Goal: Transaction & Acquisition: Book appointment/travel/reservation

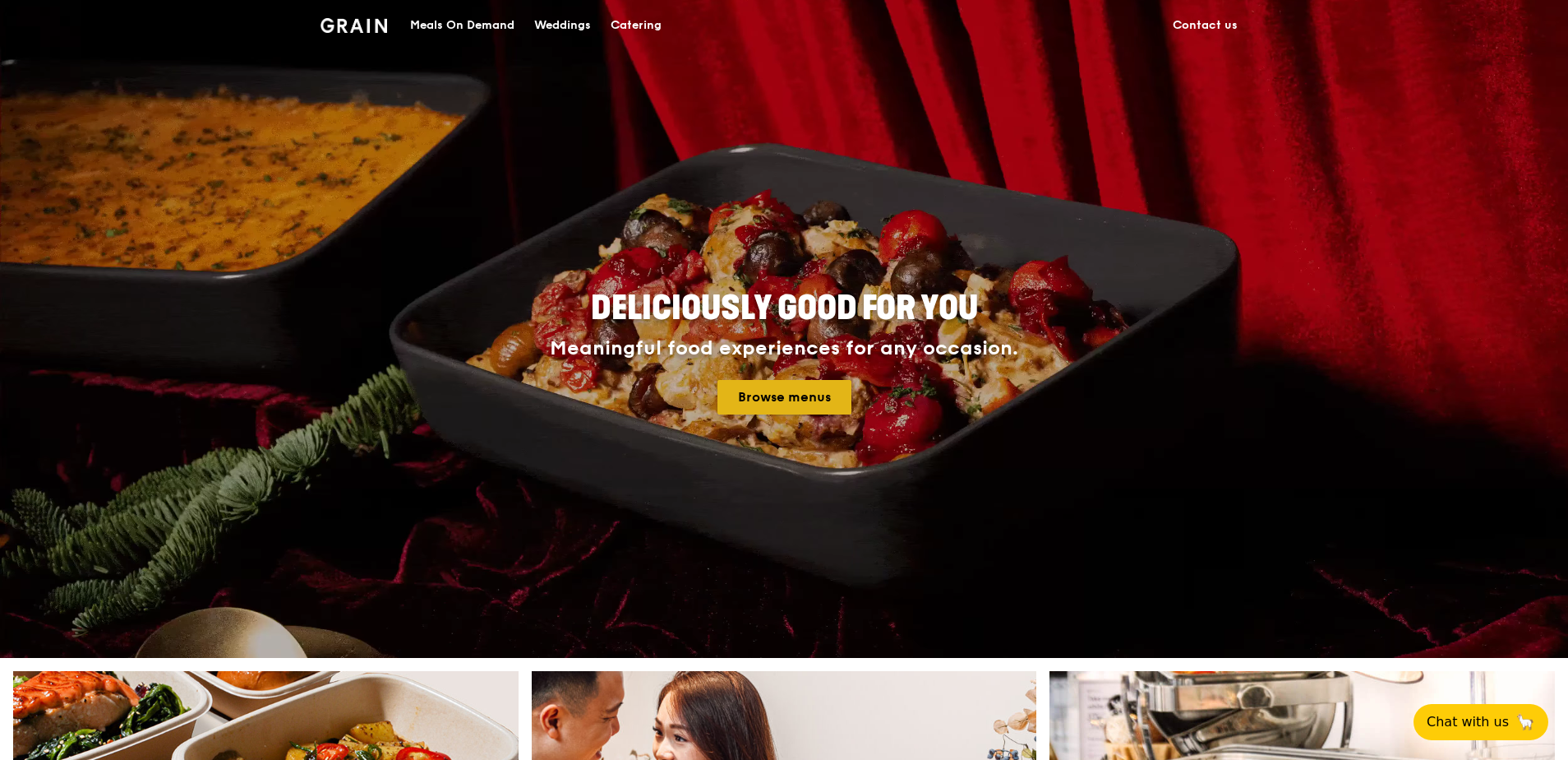
click at [779, 385] on link "Browse menus" at bounding box center [784, 396] width 134 height 35
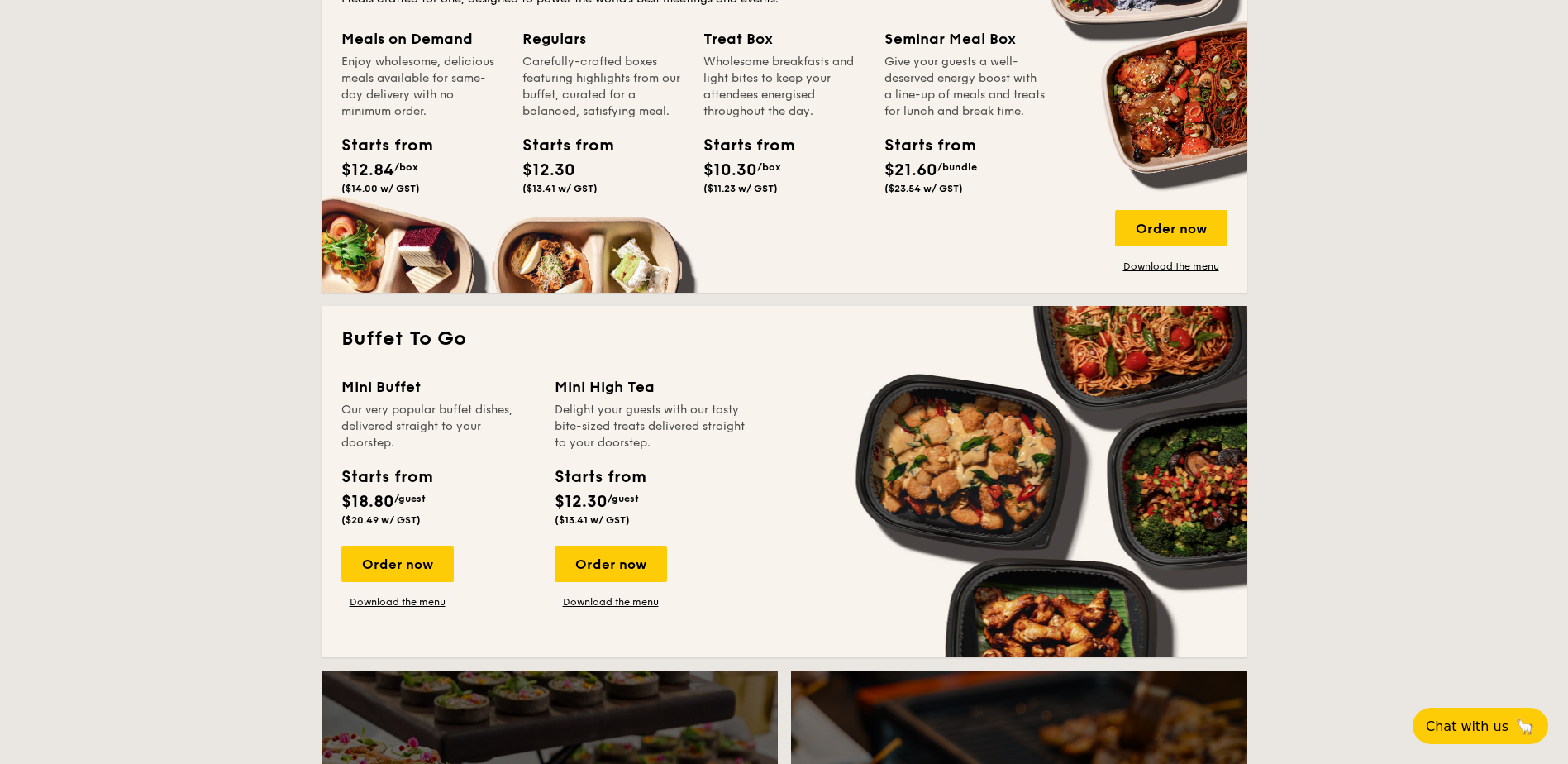
scroll to position [1216, 0]
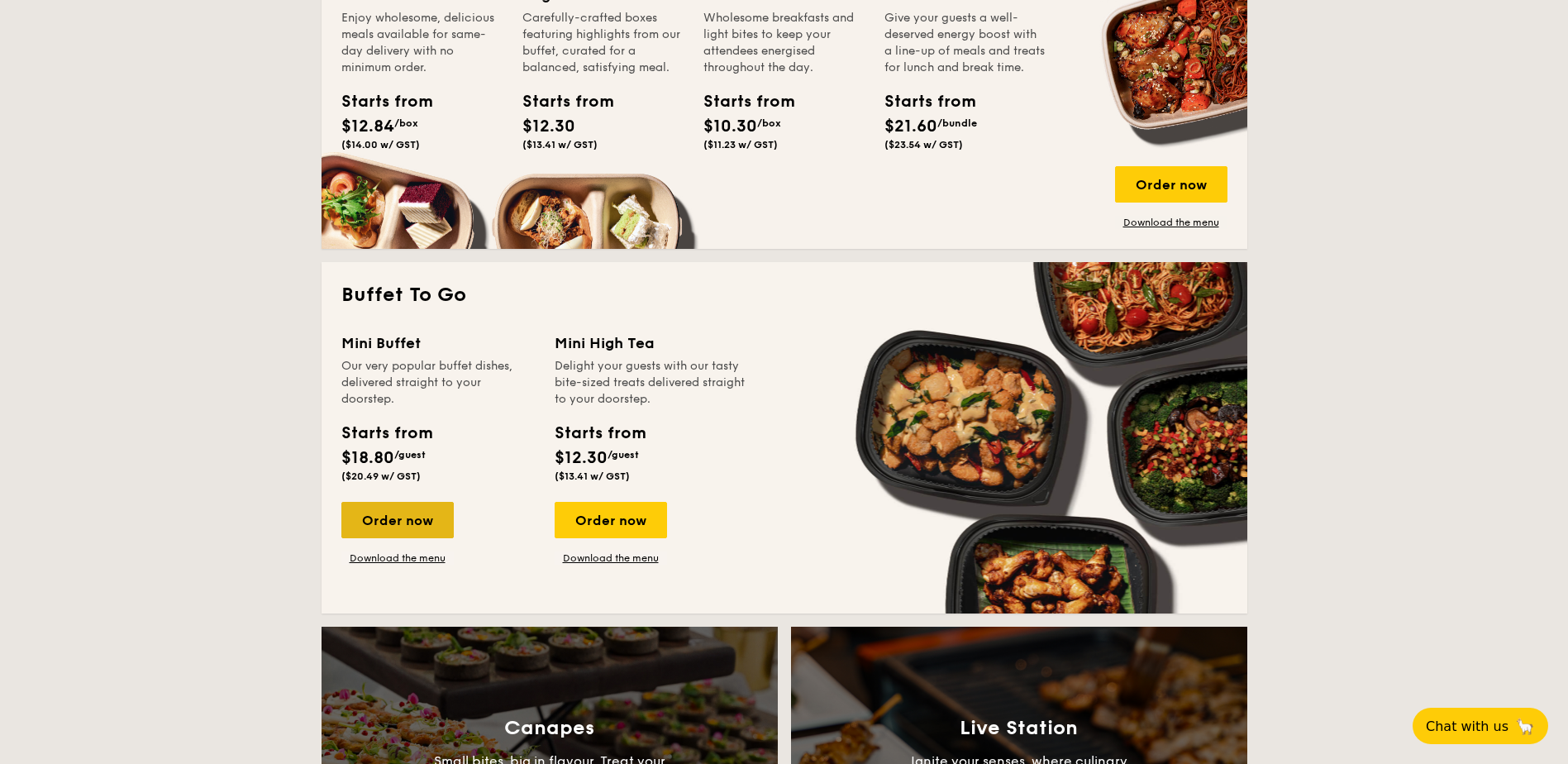
click at [393, 515] on div "Order now" at bounding box center [397, 520] width 113 height 37
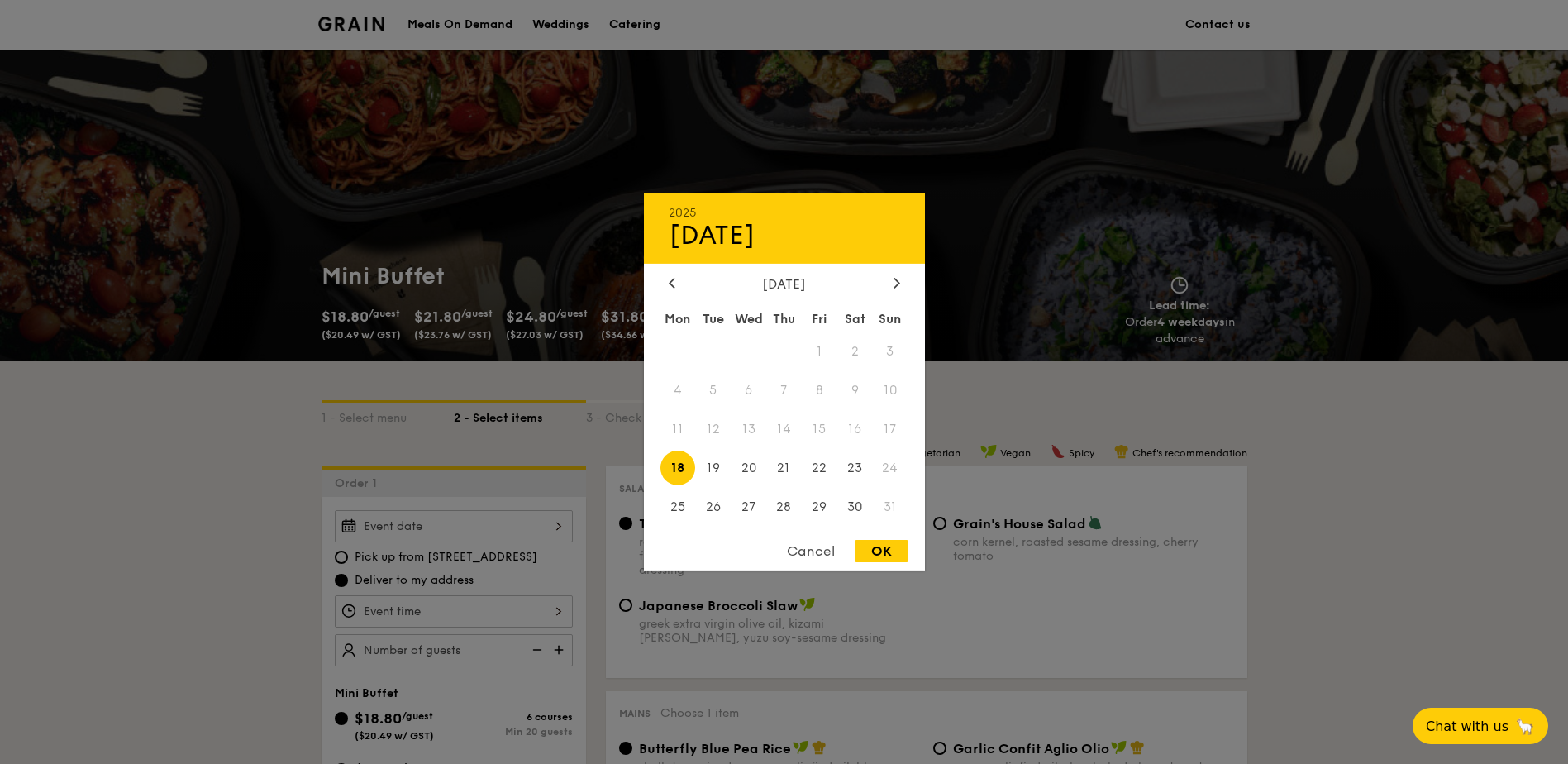
click at [444, 523] on div "2025 Aug [DATE] Tue Wed Thu Fri Sat Sun 1 2 3 4 5 6 7 8 9 10 11 12 13 14 15 16 …" at bounding box center [453, 526] width 238 height 32
click at [856, 511] on span "30" at bounding box center [855, 506] width 36 height 36
click at [873, 559] on div "OK" at bounding box center [882, 551] width 54 height 22
type input "[DATE]"
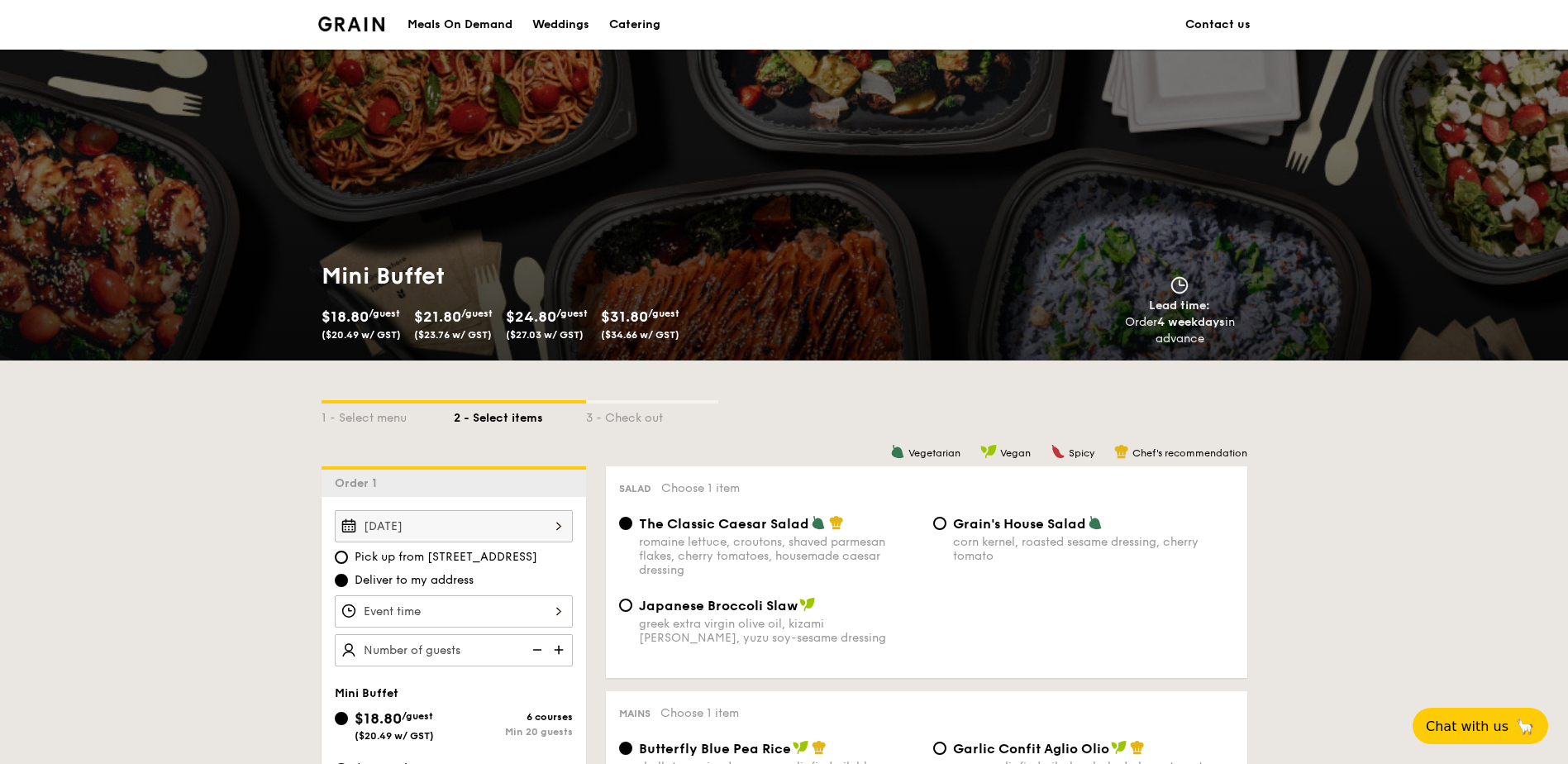
click at [513, 613] on div at bounding box center [453, 611] width 238 height 32
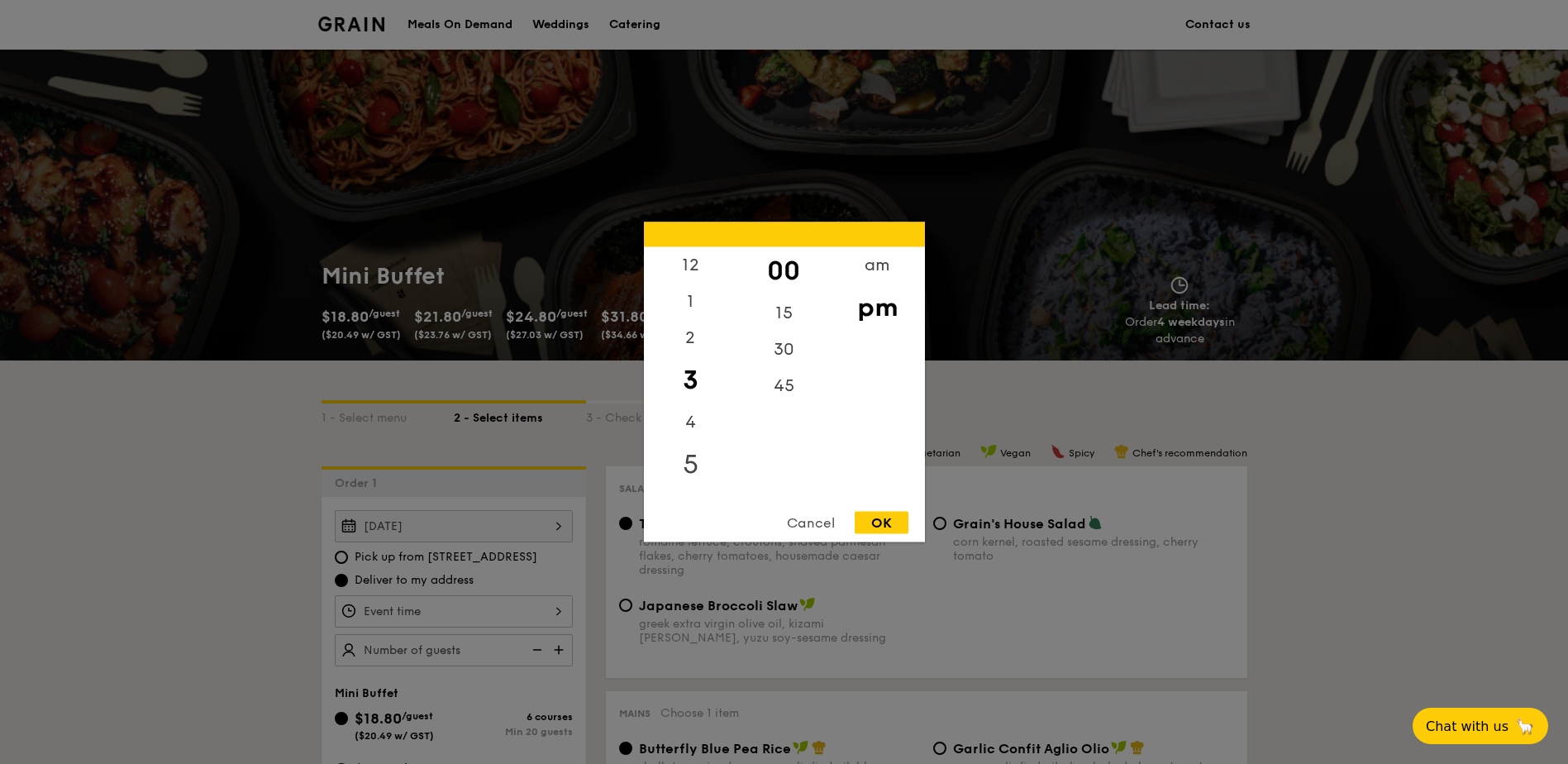
click at [679, 459] on div "5" at bounding box center [690, 464] width 94 height 48
click at [785, 359] on div "30" at bounding box center [784, 356] width 94 height 48
click at [869, 523] on div "OK" at bounding box center [882, 522] width 54 height 22
type input "5:30PM"
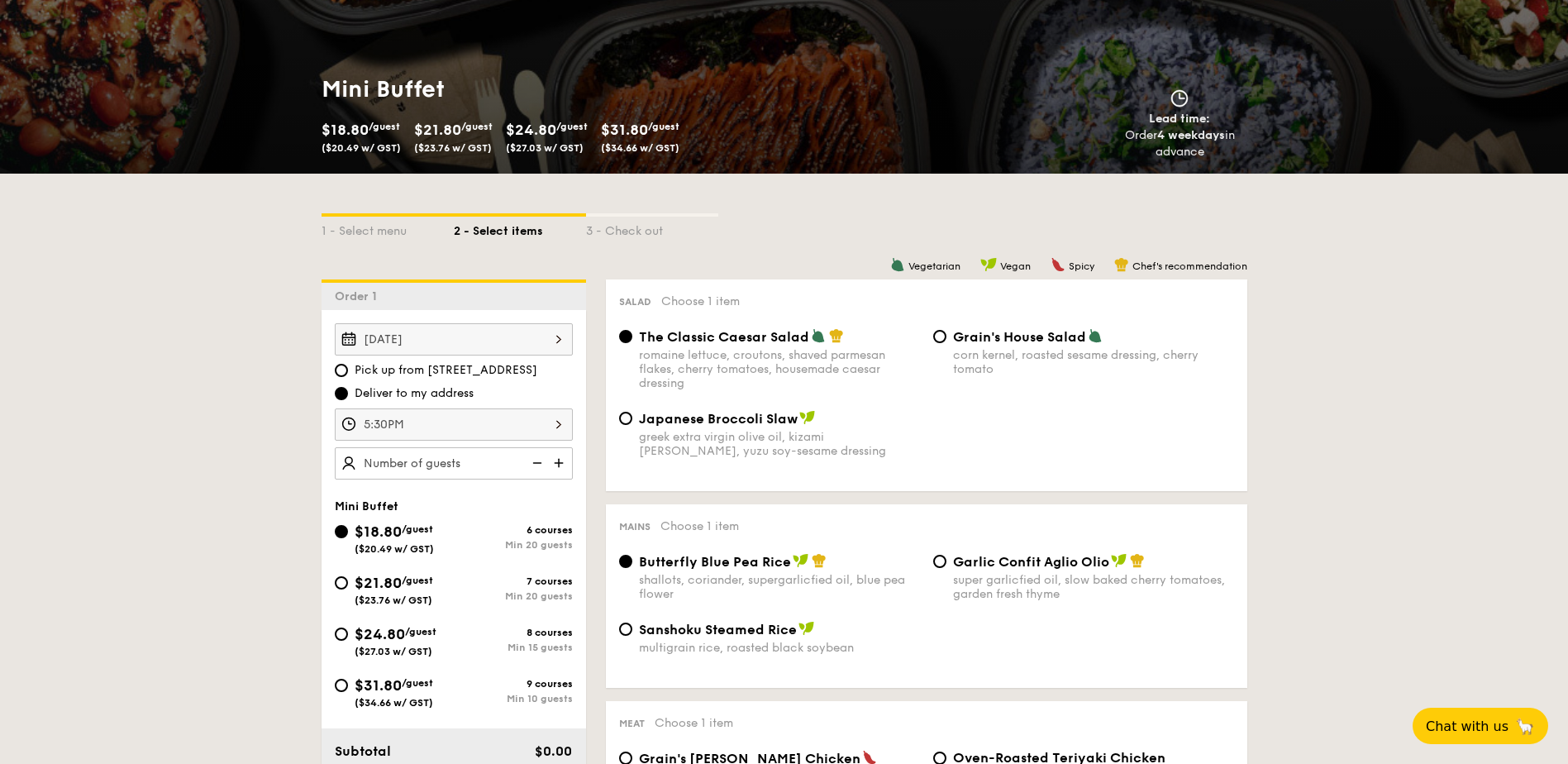
scroll to position [191, 0]
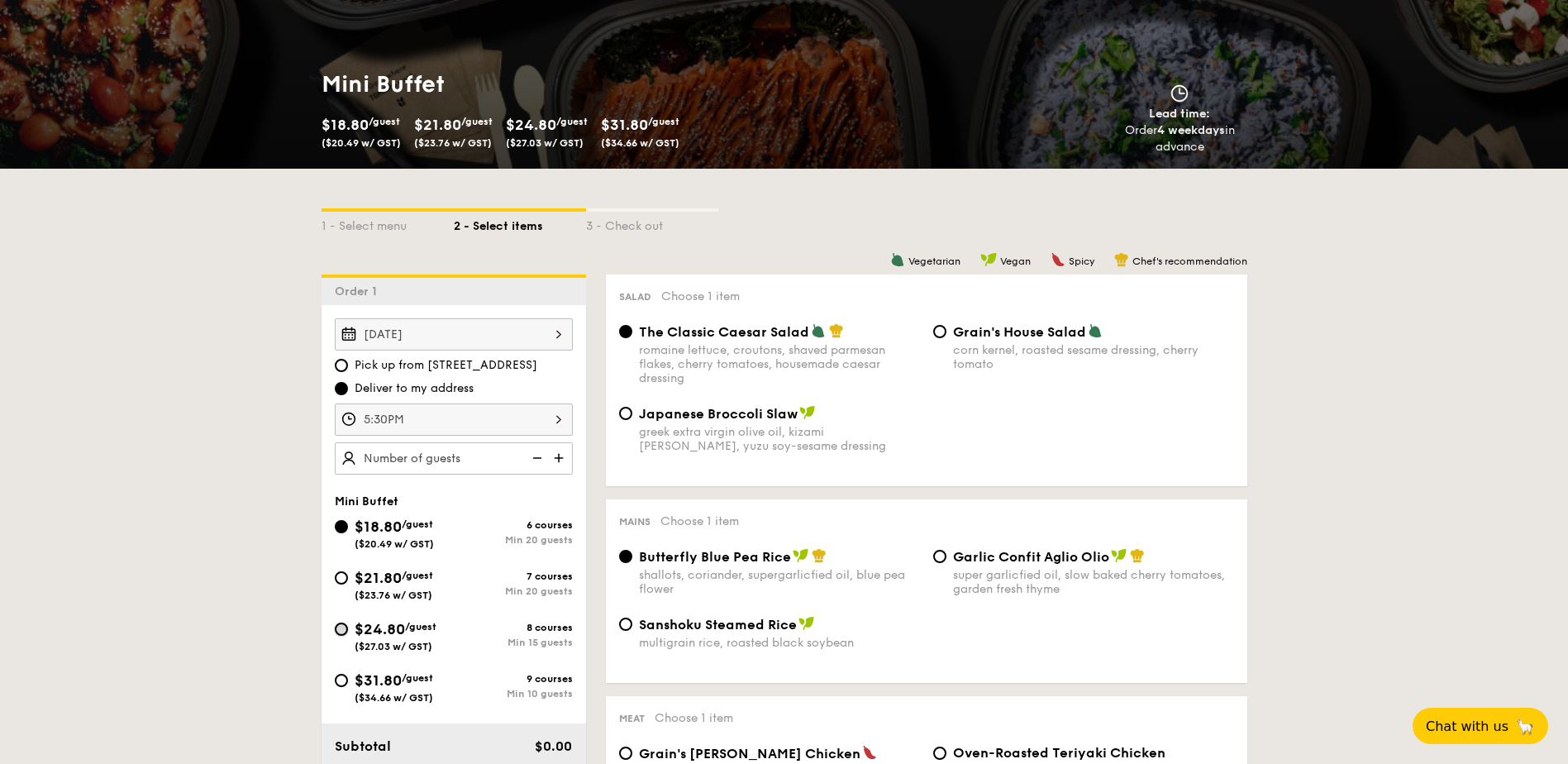
click at [337, 628] on input "$24.80 /guest ($27.03 w/ GST) 8 courses Min 15 guests" at bounding box center [341, 629] width 13 height 13
radio input "true"
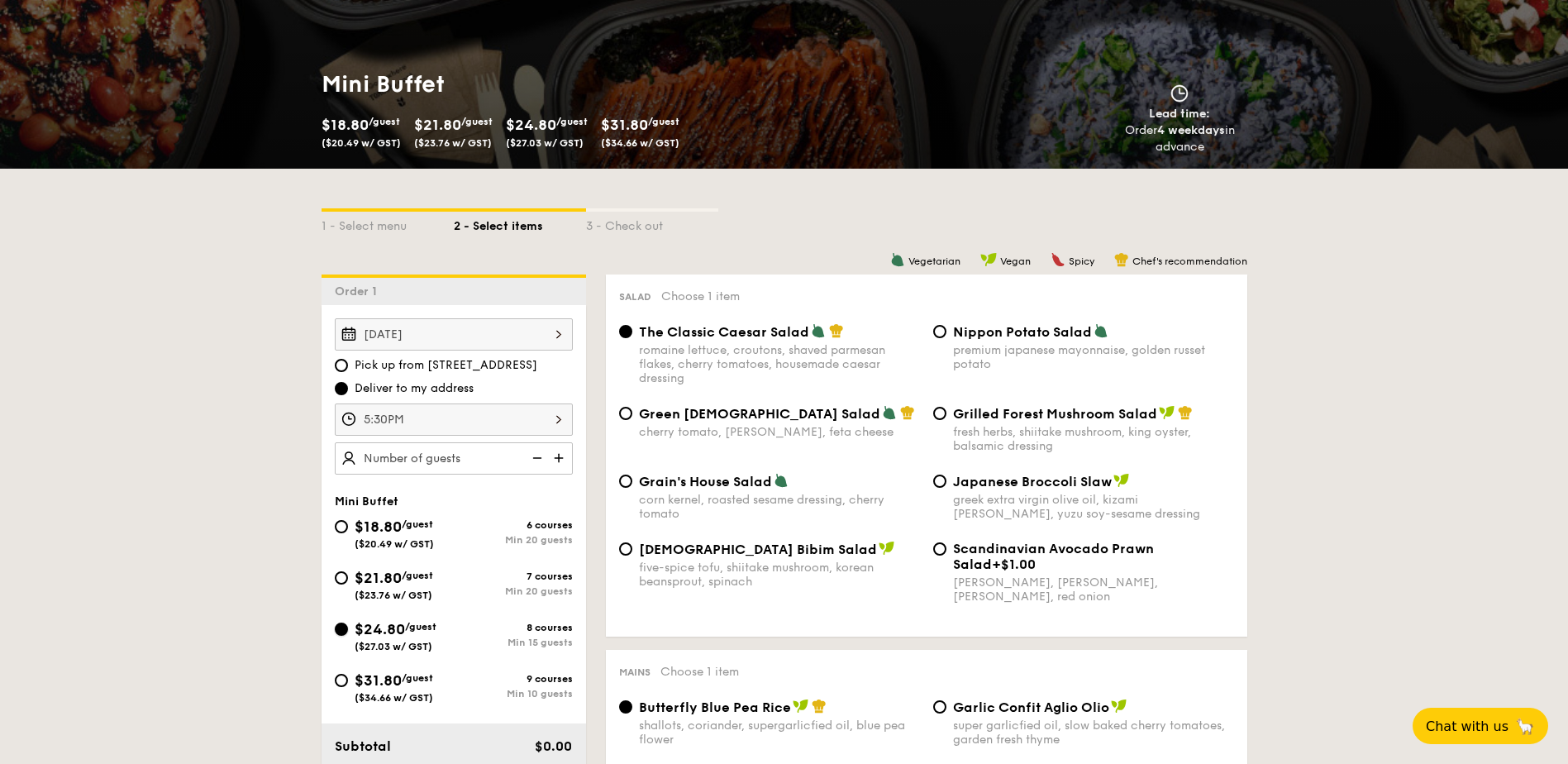
radio input "true"
click at [940, 412] on input "Grilled Forest Mushroom Salad fresh herbs, shiitake mushroom, king oyster, bals…" at bounding box center [939, 412] width 13 height 13
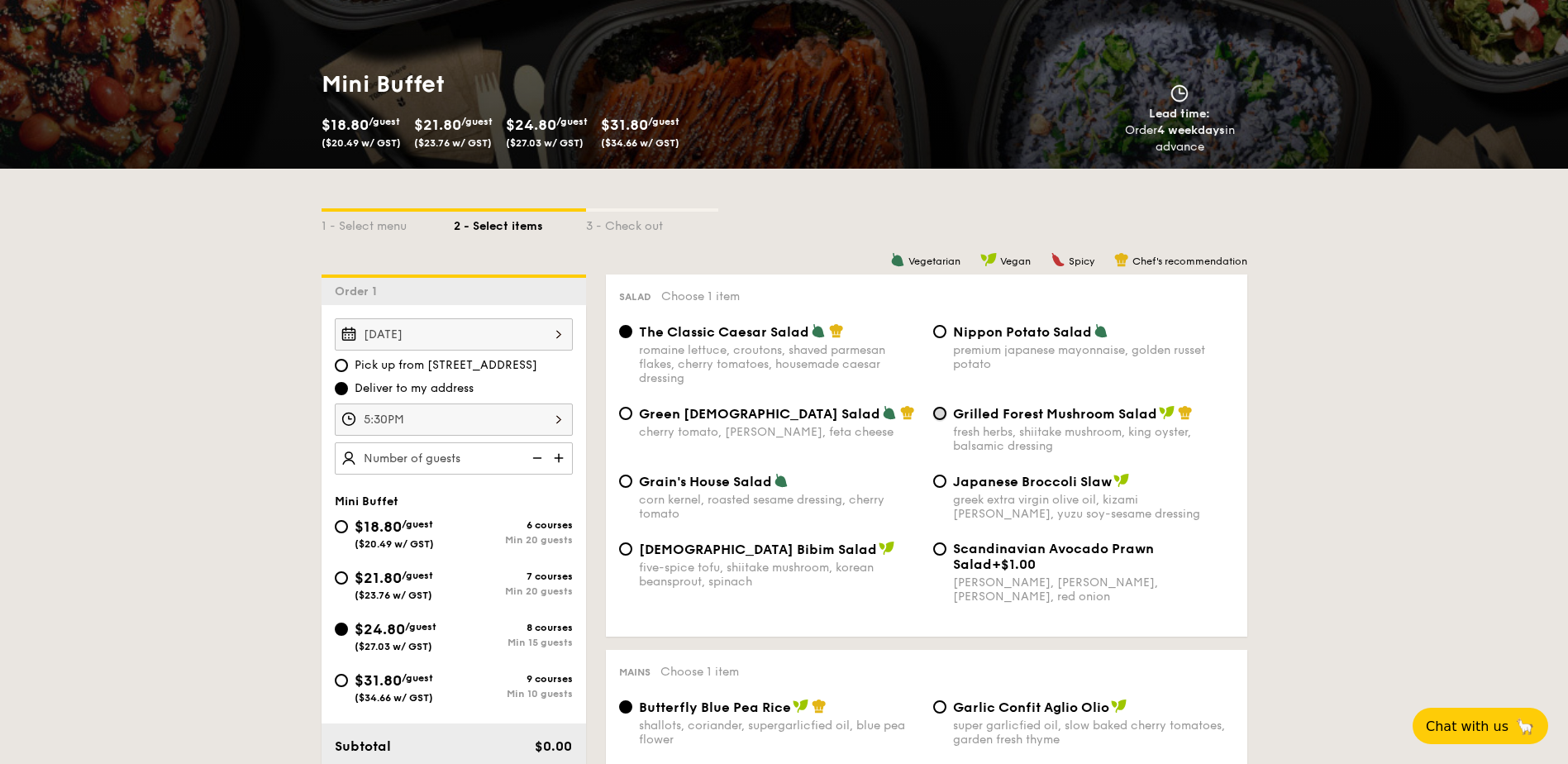
radio input "true"
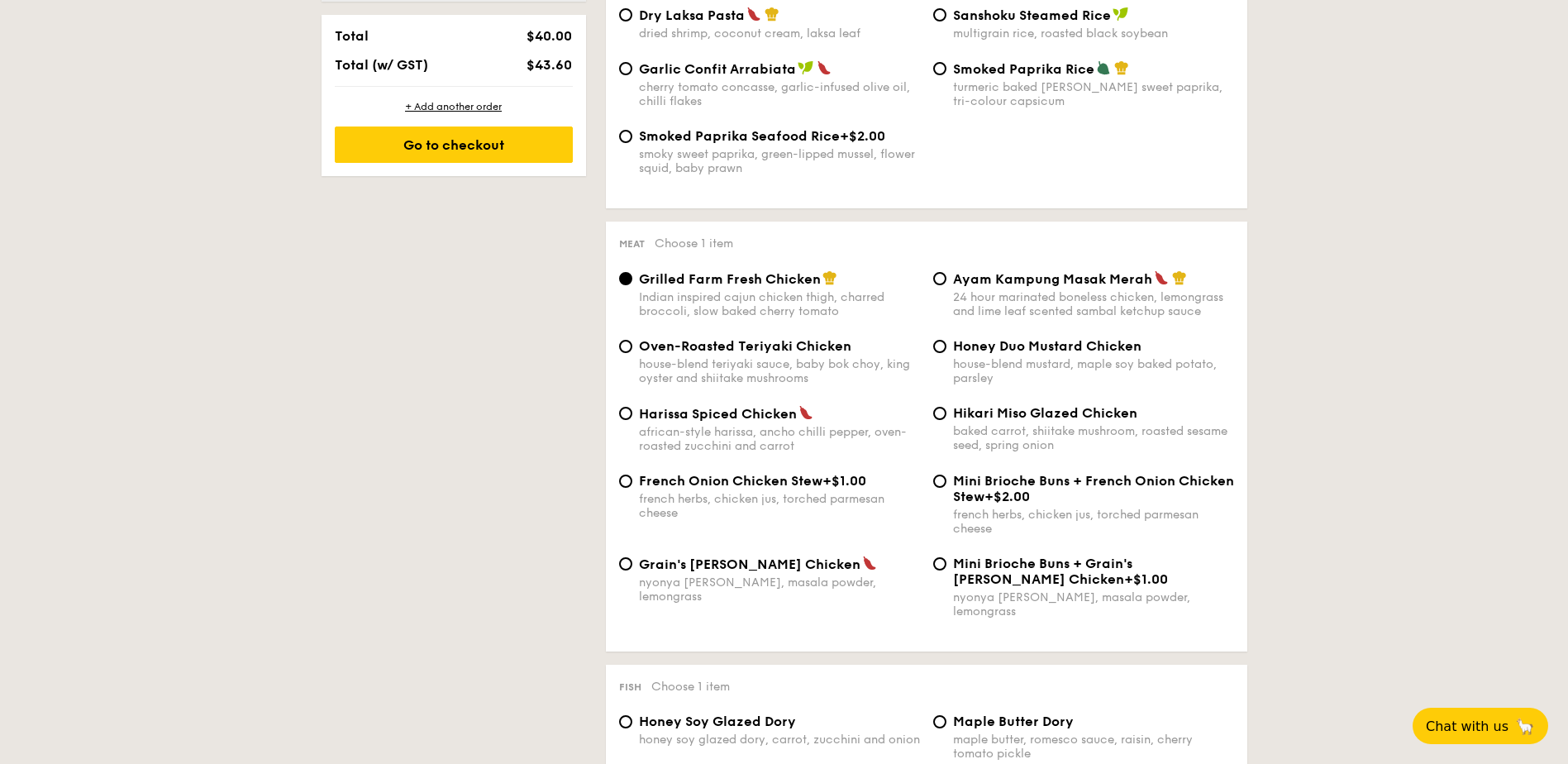
scroll to position [1018, 0]
click at [939, 352] on input "Honey Duo Mustard Chicken house-blend mustard, maple soy baked potato, parsley" at bounding box center [939, 347] width 13 height 13
radio input "true"
click at [936, 409] on input "Hikari Miso Glazed Chicken baked carrot, shiitake mushroom, roasted sesame seed…" at bounding box center [939, 413] width 13 height 13
radio input "true"
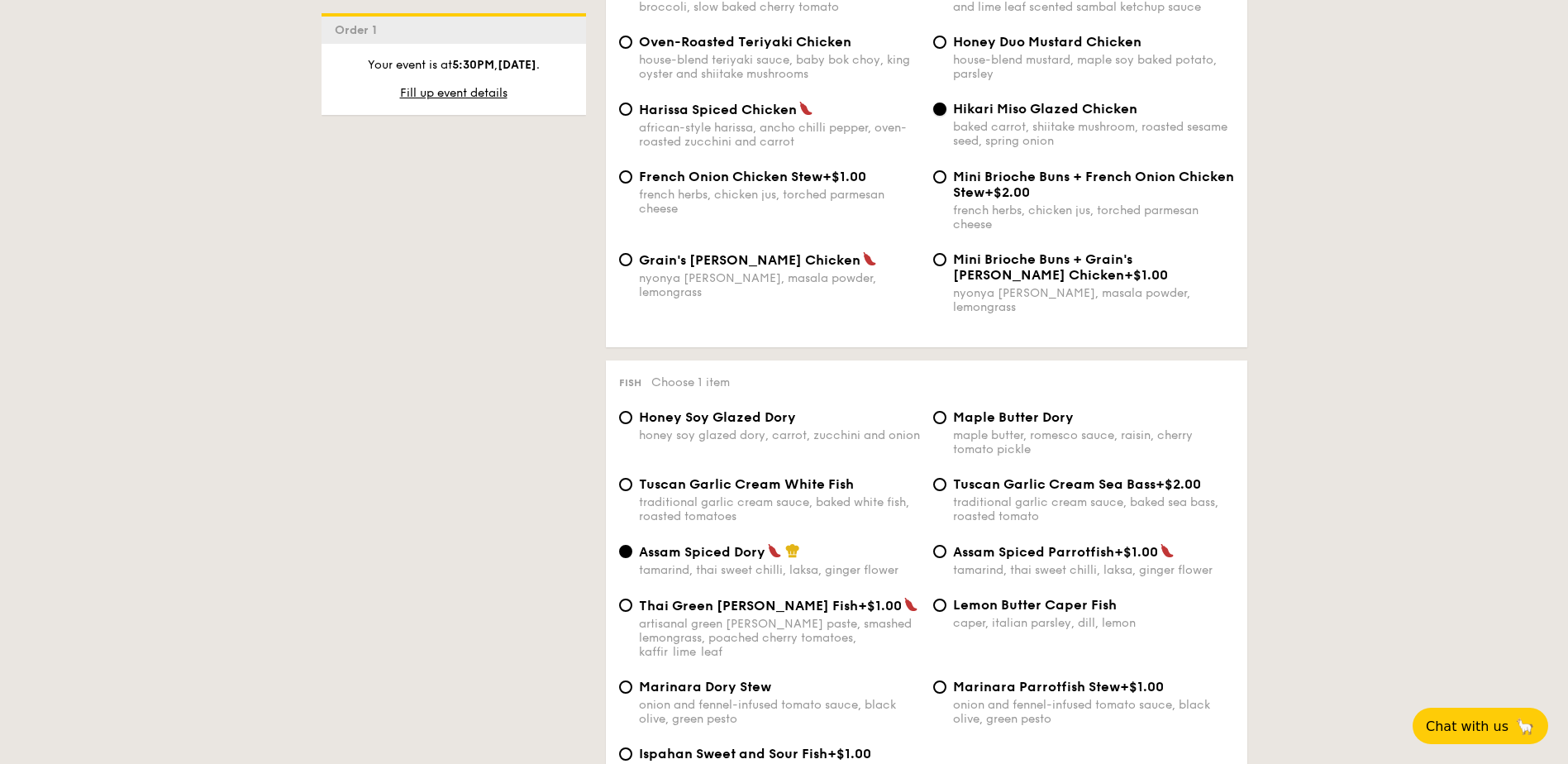
scroll to position [1324, 0]
click at [627, 477] on input "Tuscan Garlic Cream White Fish traditional garlic cream sauce, baked white fish…" at bounding box center [625, 483] width 13 height 13
radio input "true"
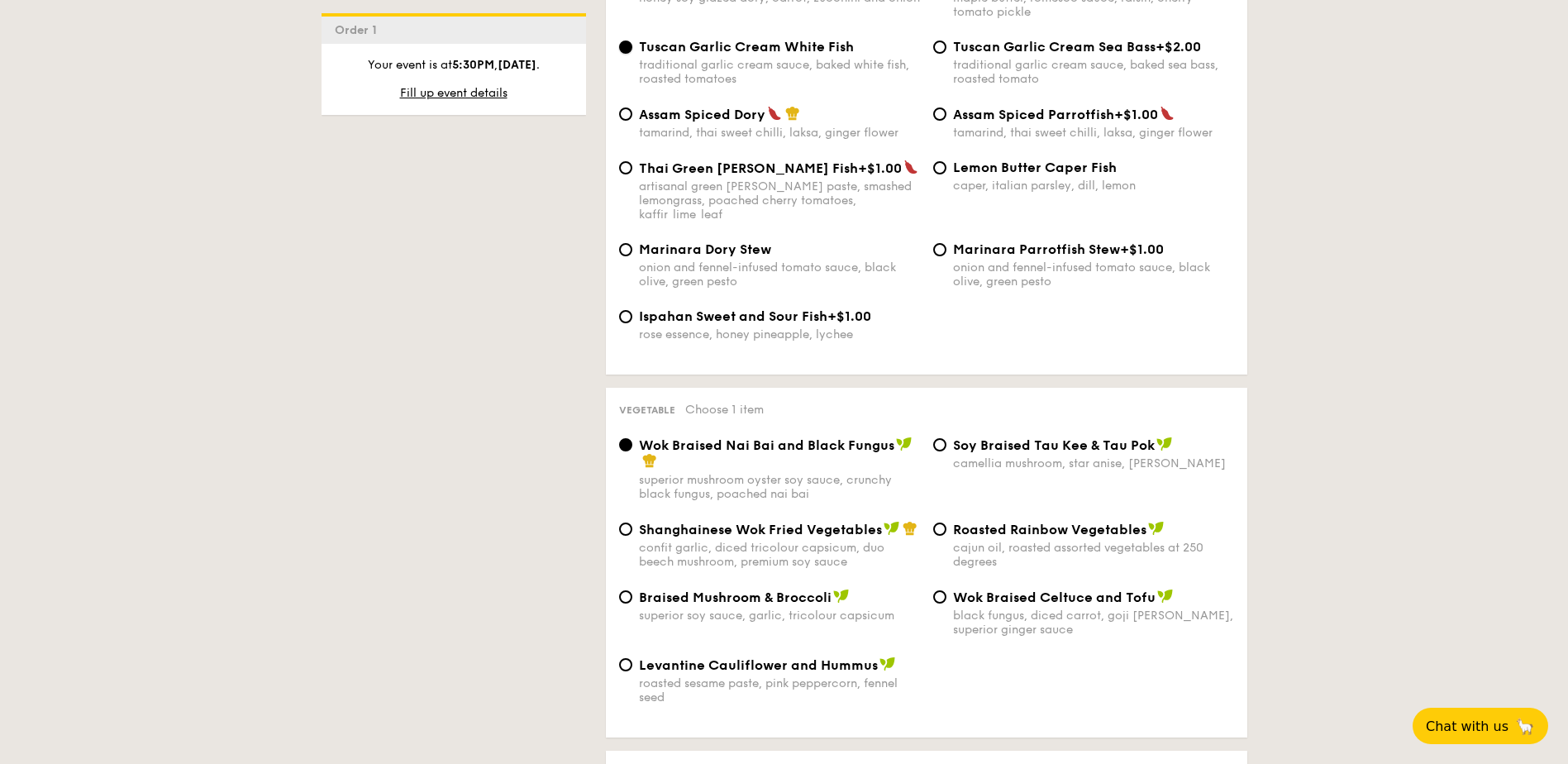
scroll to position [1761, 0]
click at [627, 589] on input "Braised Mushroom & Broccoli superior soy sauce, garlic, tricolour capsicum" at bounding box center [625, 595] width 13 height 13
radio input "true"
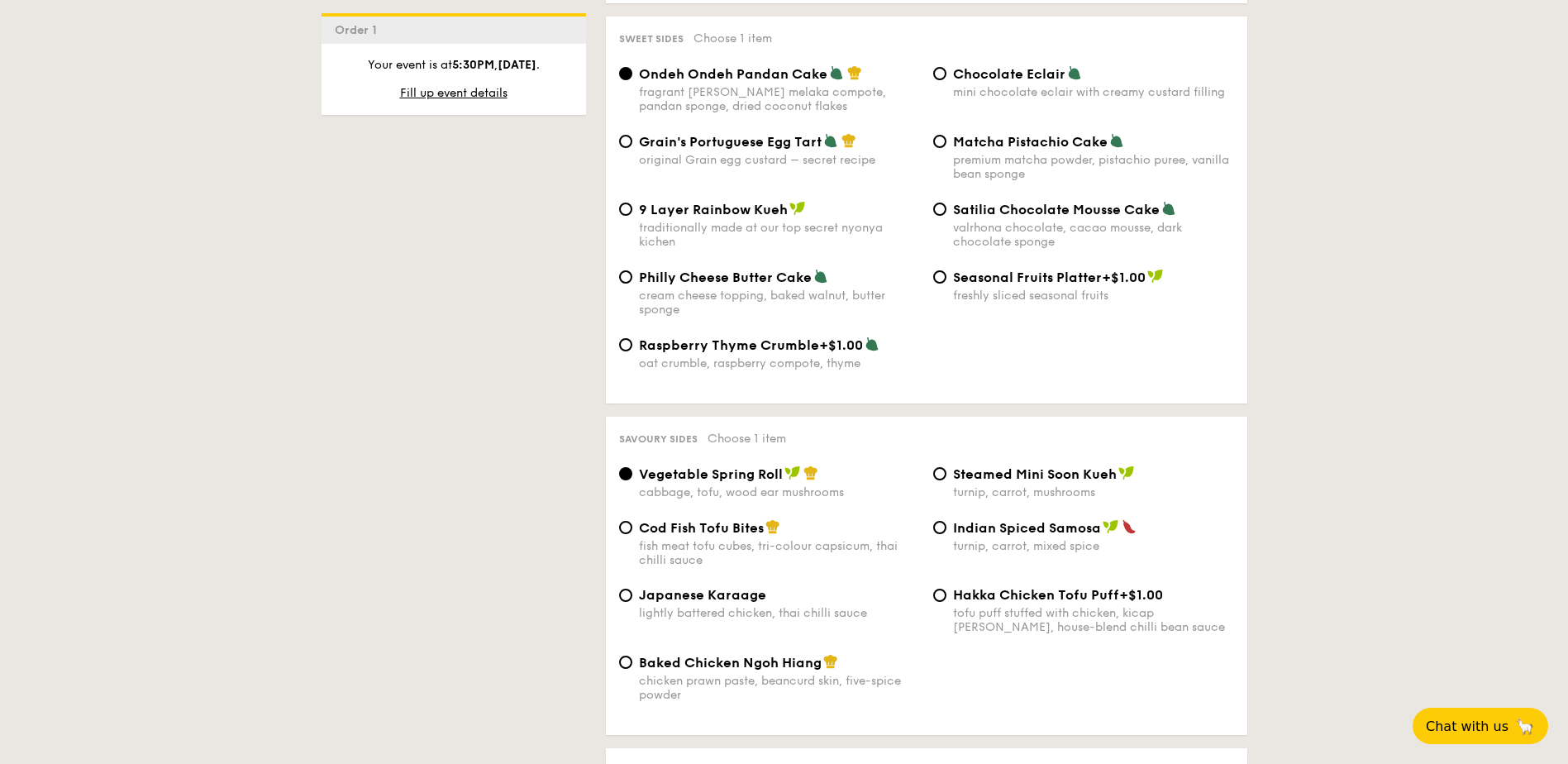
scroll to position [2494, 0]
click at [623, 520] on input "Cod Fish Tofu Bites fish meat tofu cubes, tri-colour capsicum, thai chilli sauce" at bounding box center [625, 526] width 13 height 13
radio input "true"
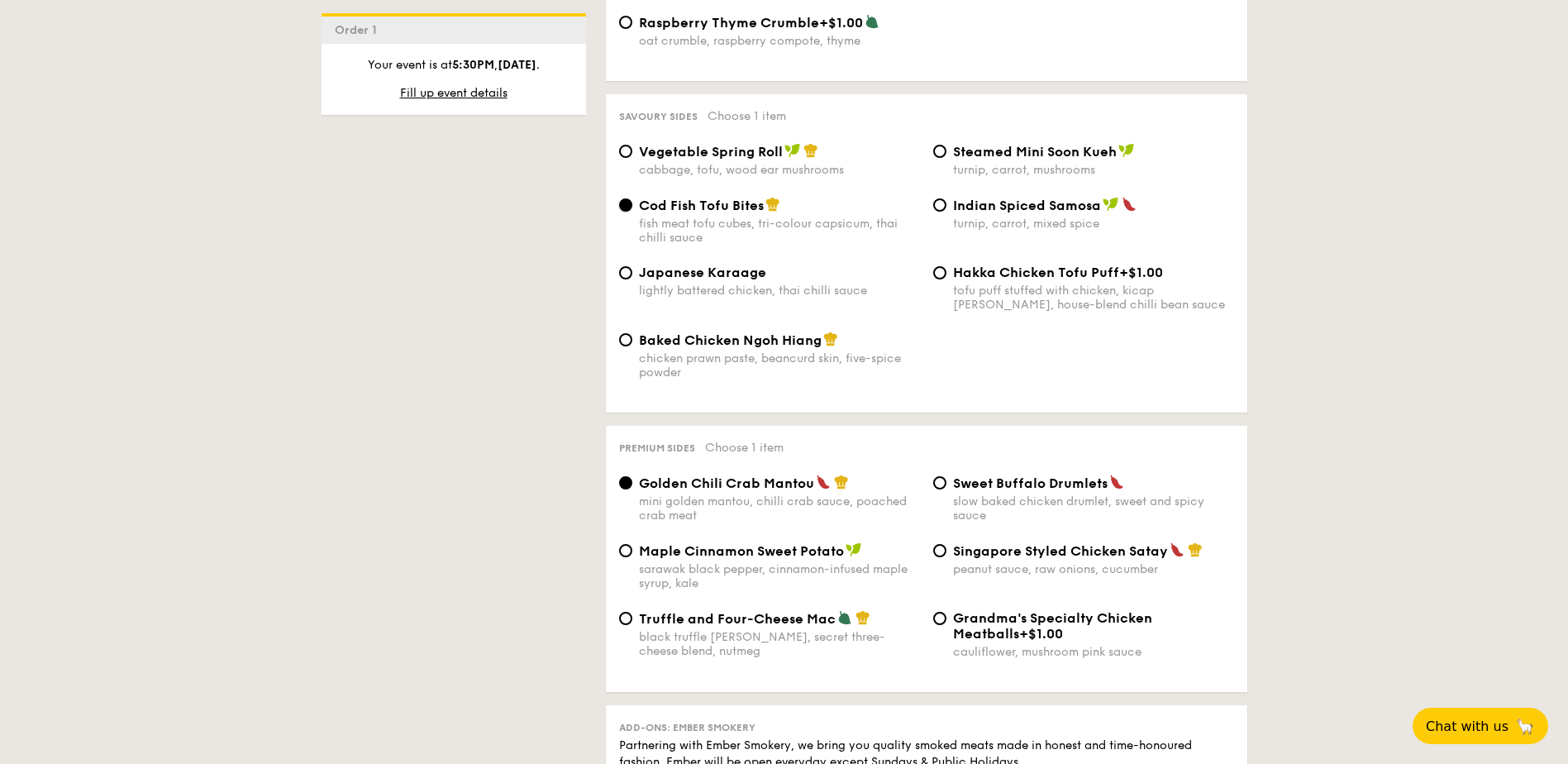
scroll to position [2817, 0]
click at [943, 560] on label "Singapore Styled Chicken Satay peanut sauce, raw onions, cucumber" at bounding box center [1084, 568] width 301 height 16
click at [943, 543] on input "Singapore Styled Chicken Satay peanut sauce, raw onions, cucumber" at bounding box center [939, 549] width 13 height 13
radio input "true"
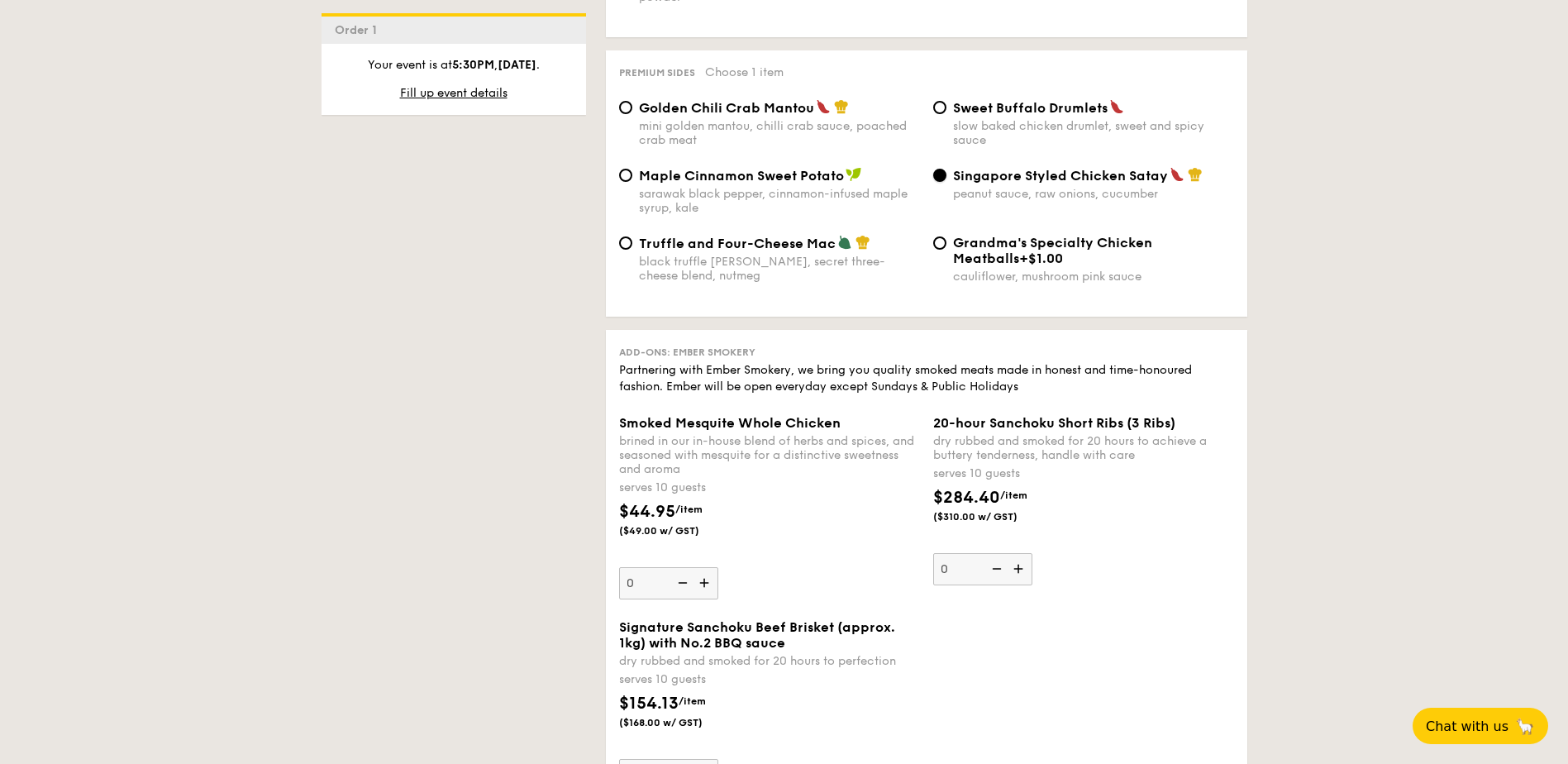
scroll to position [3484, 0]
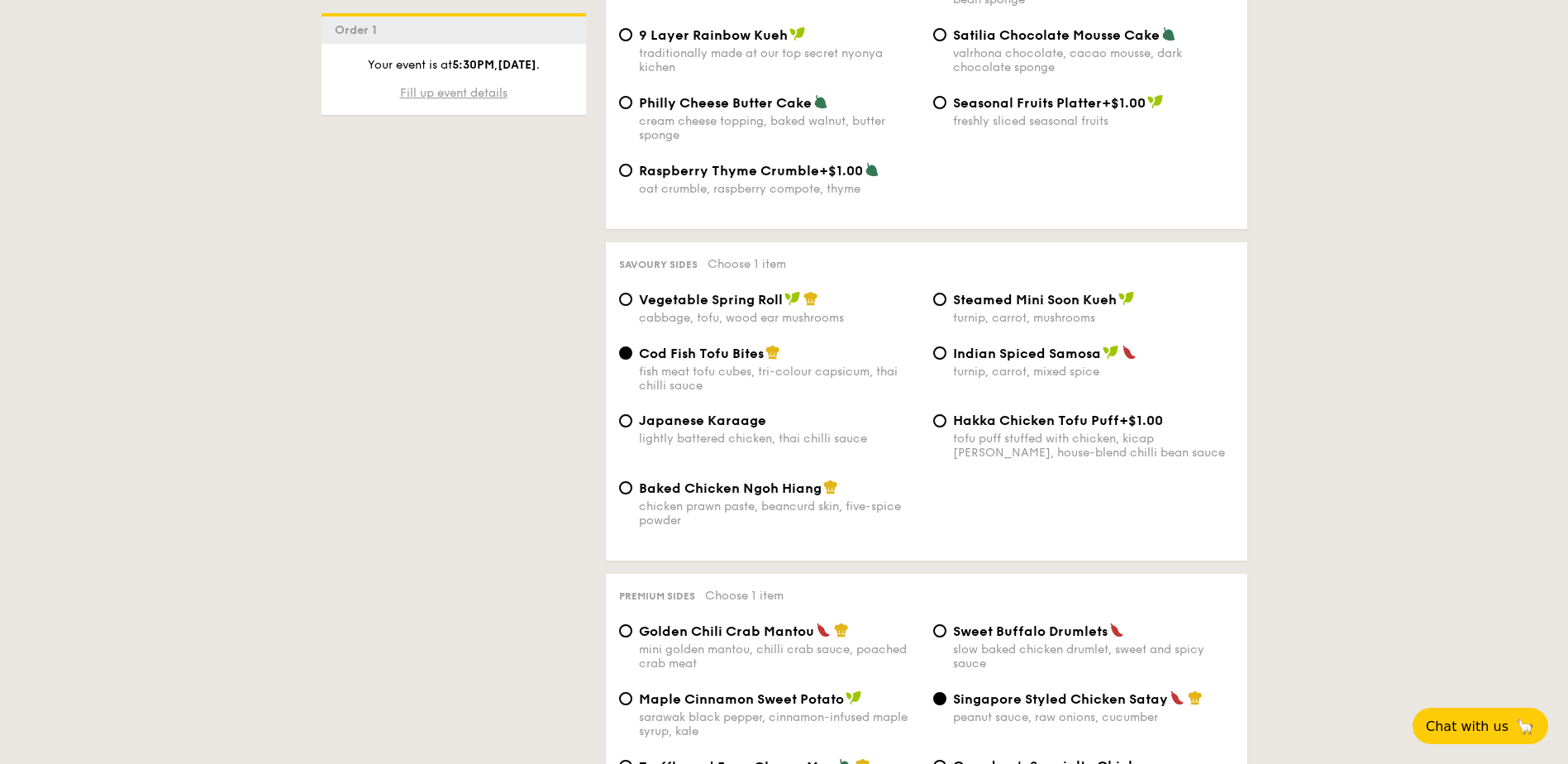
click at [417, 90] on span "Fill up event details" at bounding box center [454, 93] width 108 height 14
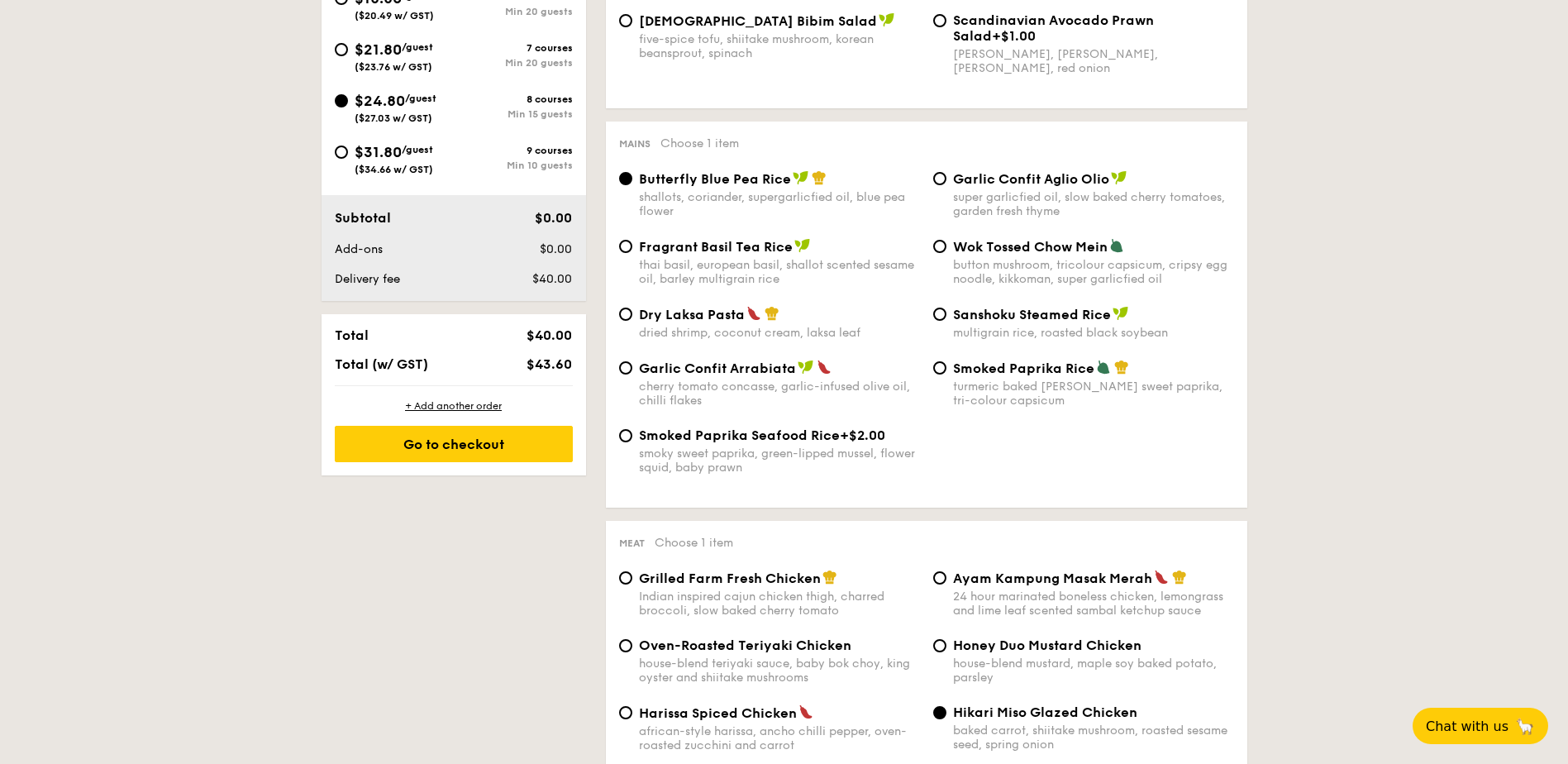
scroll to position [441, 0]
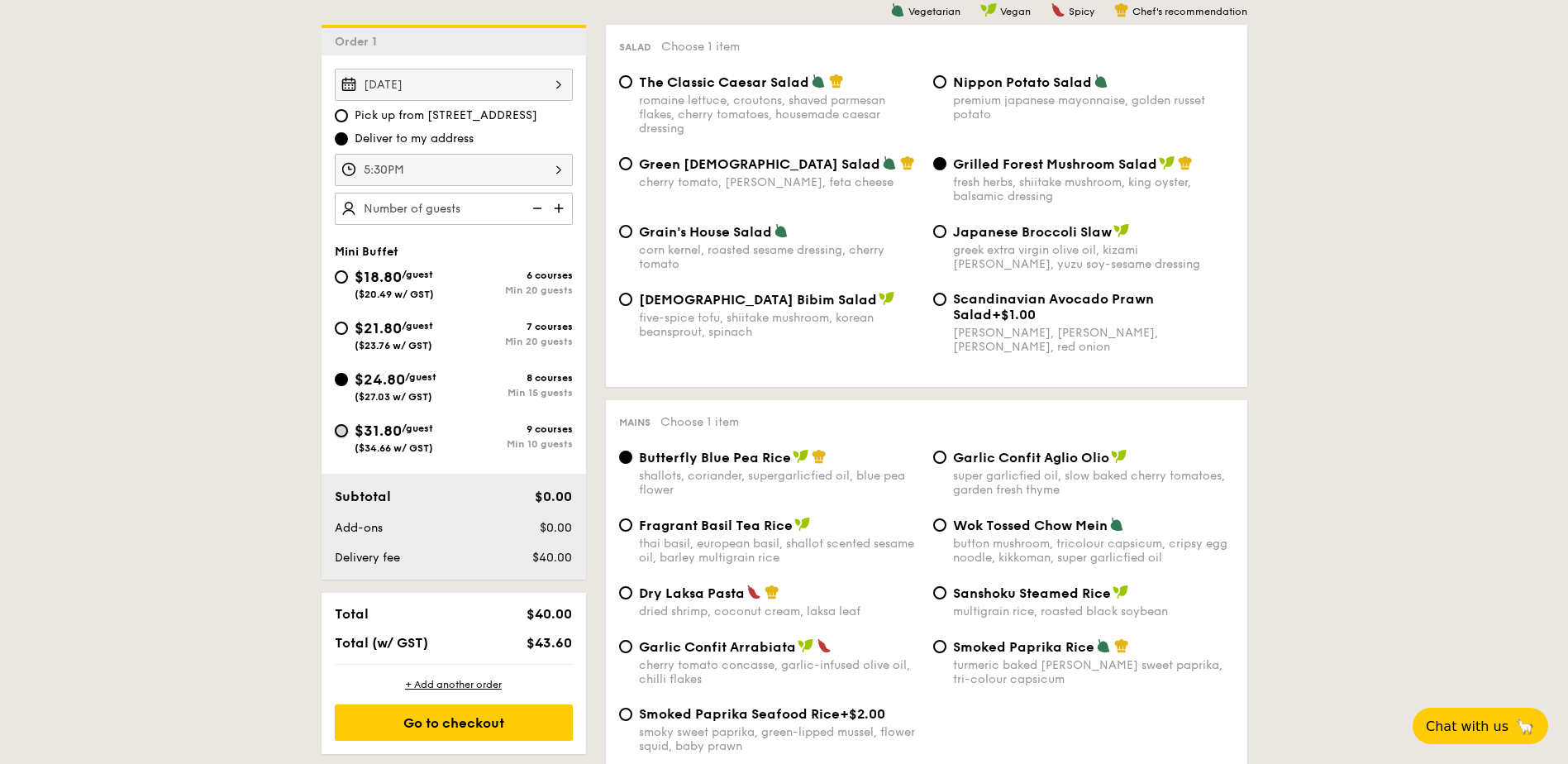
click at [337, 434] on input "$31.80 /guest ($34.66 w/ GST) 9 courses Min 10 guests" at bounding box center [341, 430] width 13 height 13
radio input "true"
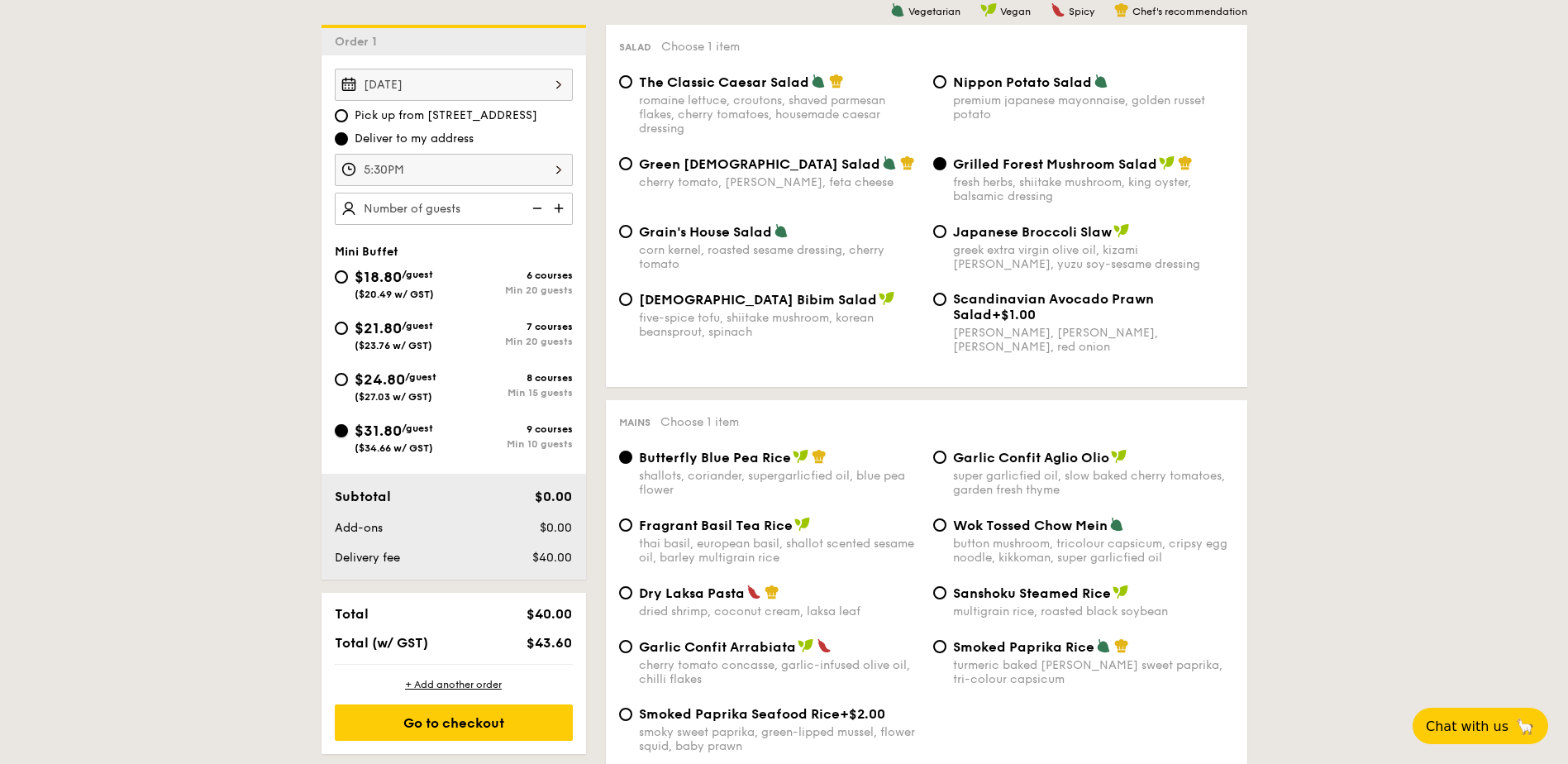
radio input "true"
radio input "false"
radio input "true"
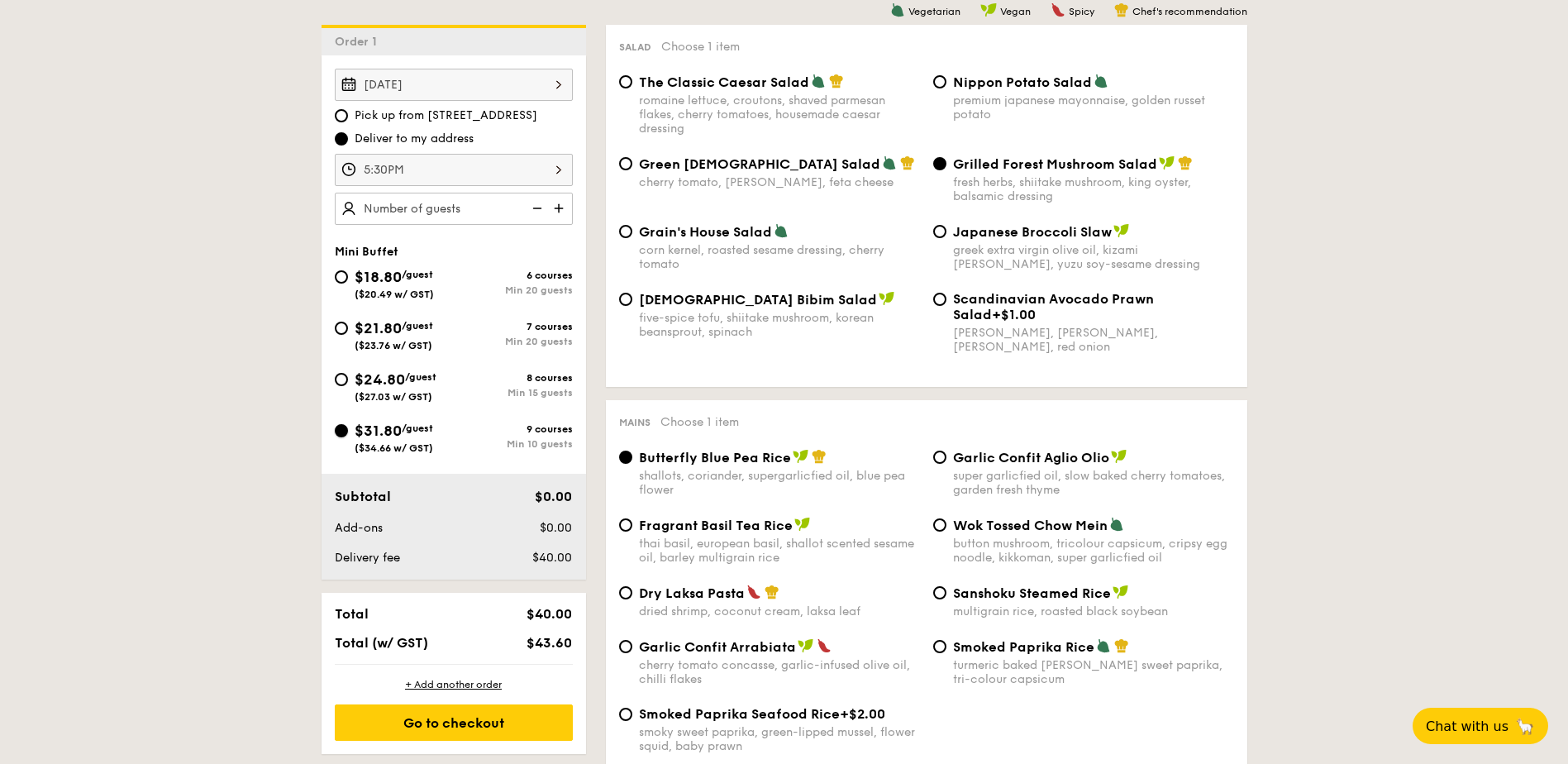
radio input "true"
click at [553, 210] on img at bounding box center [560, 208] width 25 height 32
type input "15 guests"
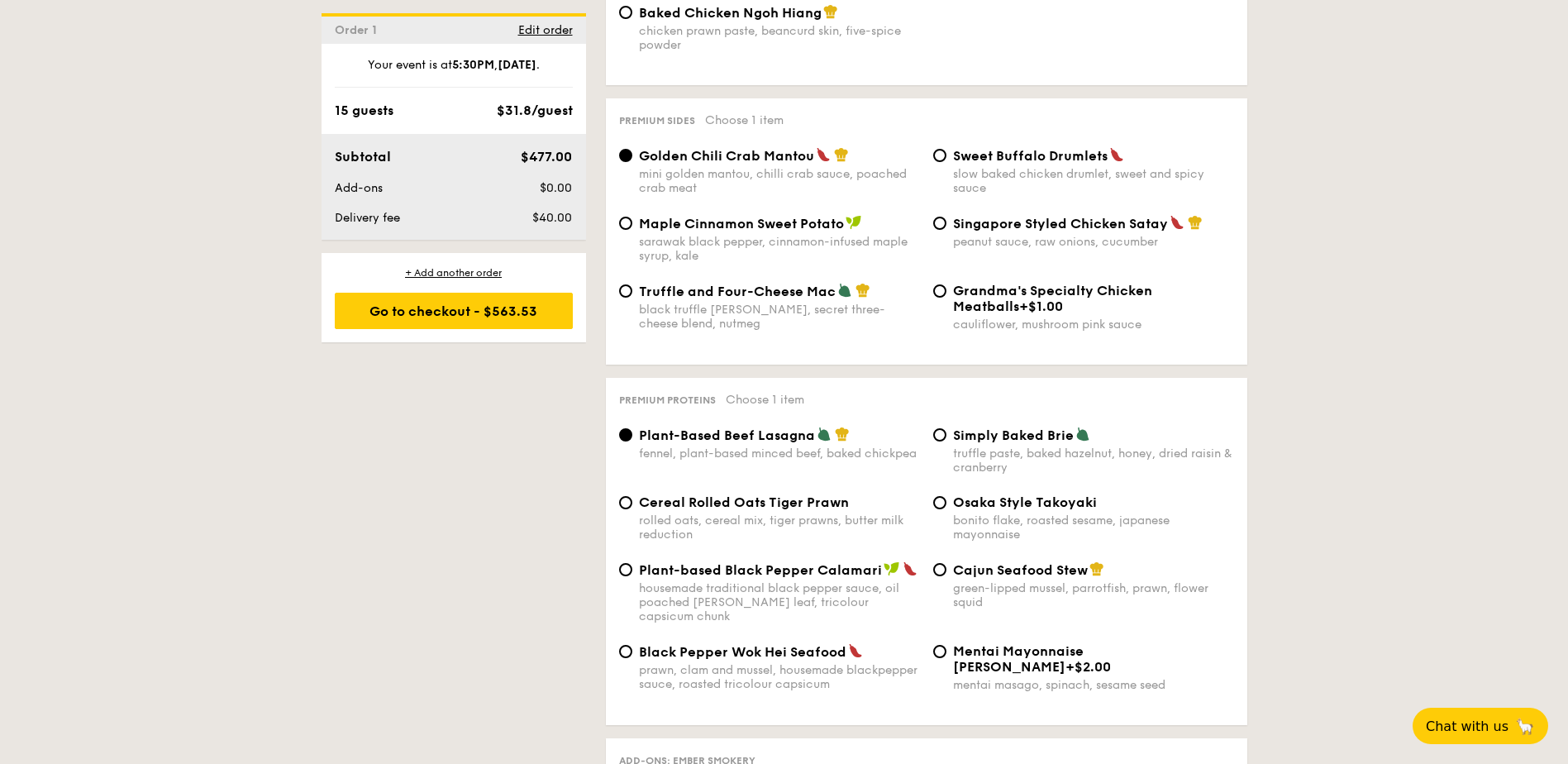
scroll to position [3192, 0]
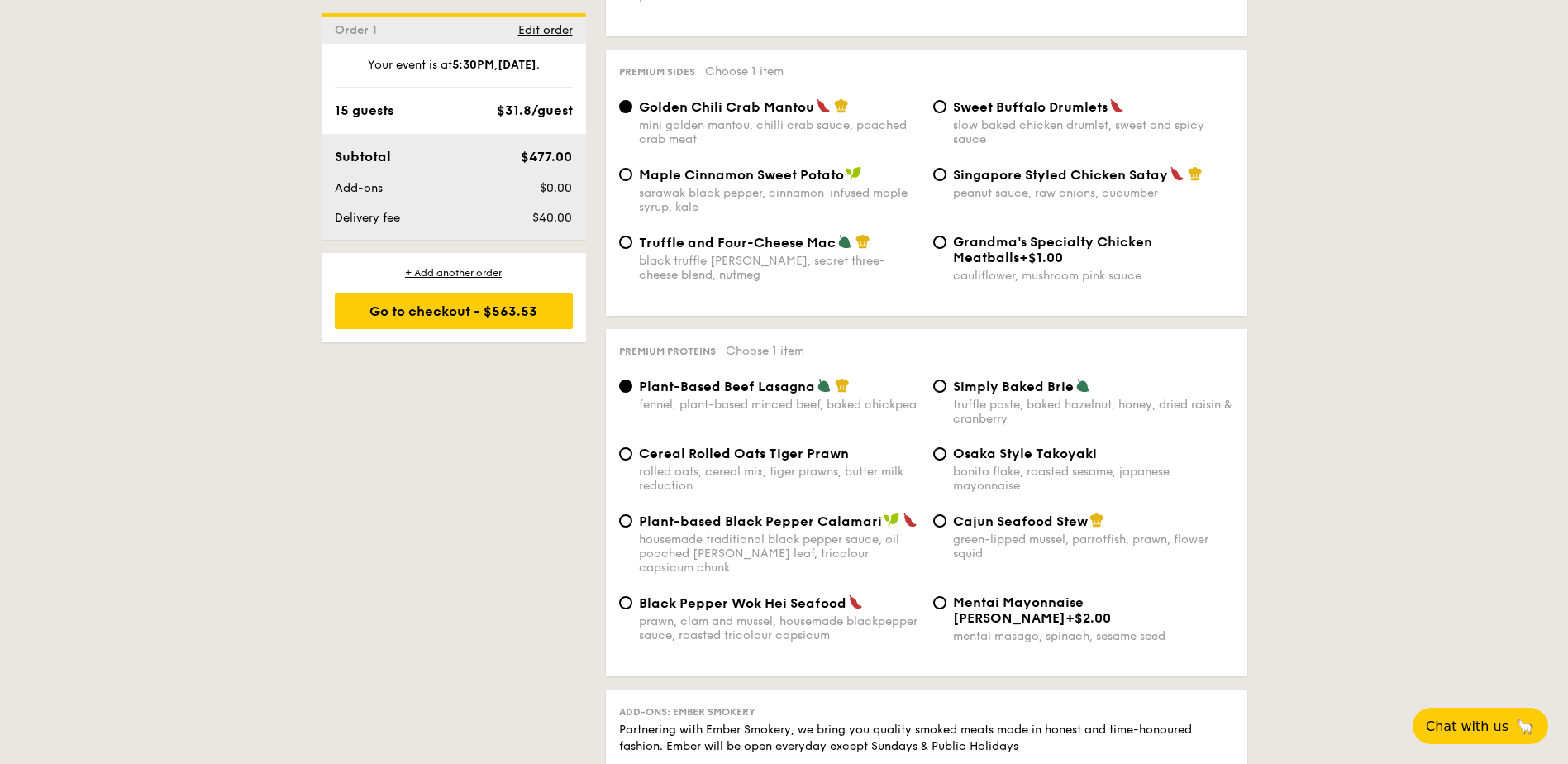
click at [941, 184] on label "Singapore Styled Chicken Satay peanut sauce, raw onions, cucumber" at bounding box center [1084, 192] width 301 height 16
click at [941, 167] on input "Singapore Styled Chicken Satay peanut sauce, raw onions, cucumber" at bounding box center [939, 173] width 13 height 13
radio input "true"
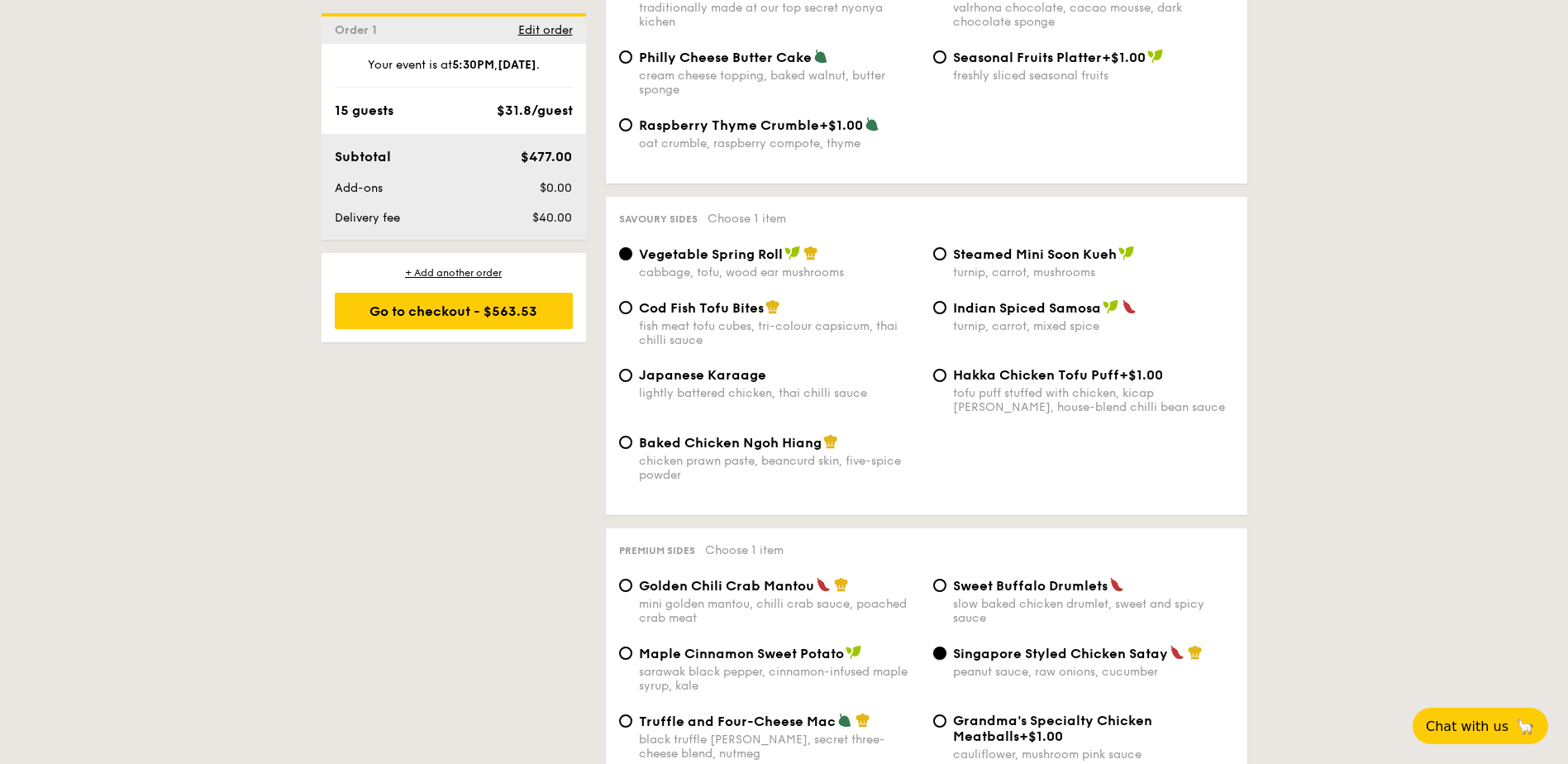
scroll to position [2697, 0]
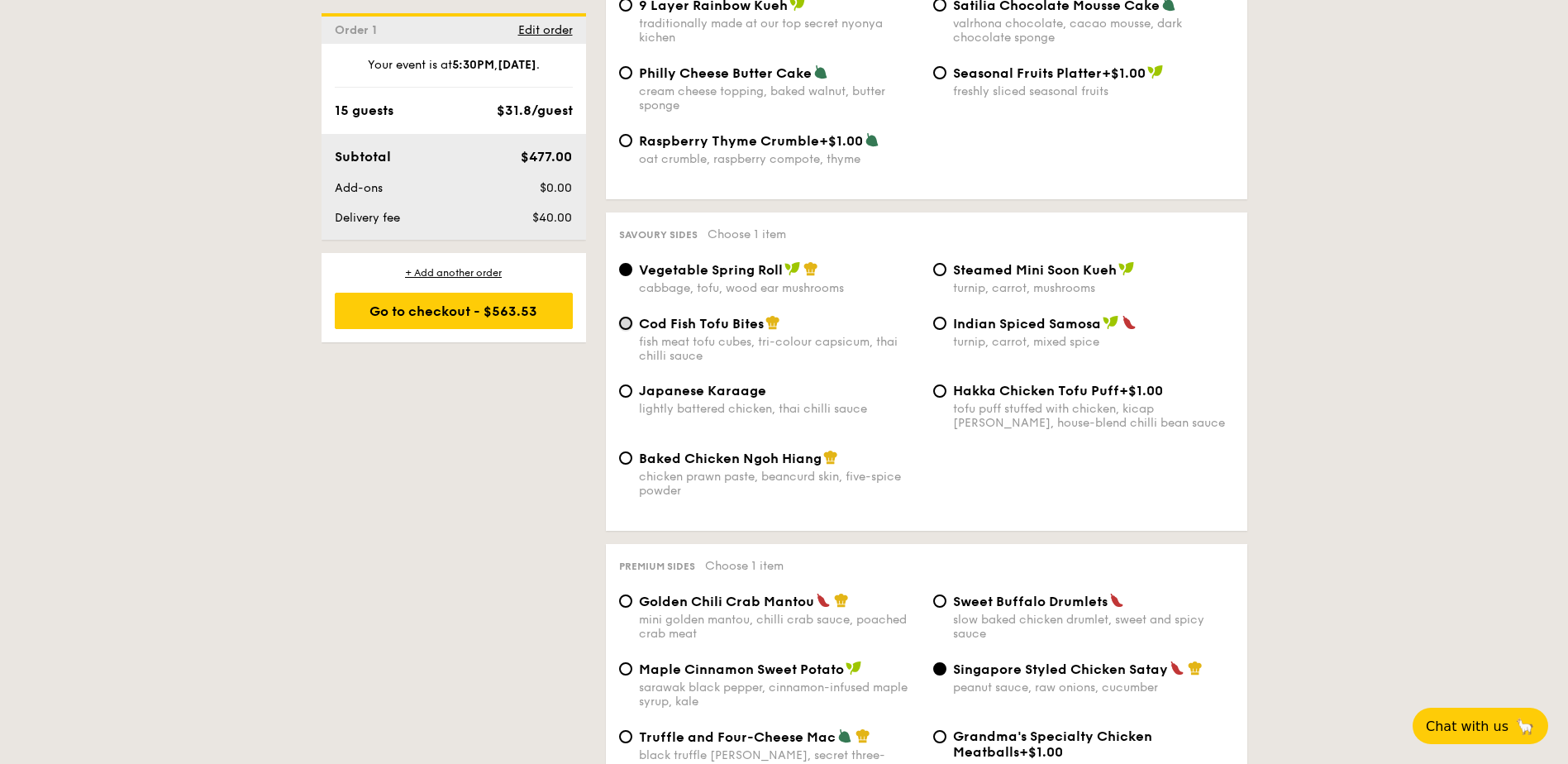
click at [625, 317] on input "Cod Fish Tofu Bites fish meat tofu cubes, tri-colour capsicum, thai chilli sauce" at bounding box center [625, 323] width 13 height 13
radio input "true"
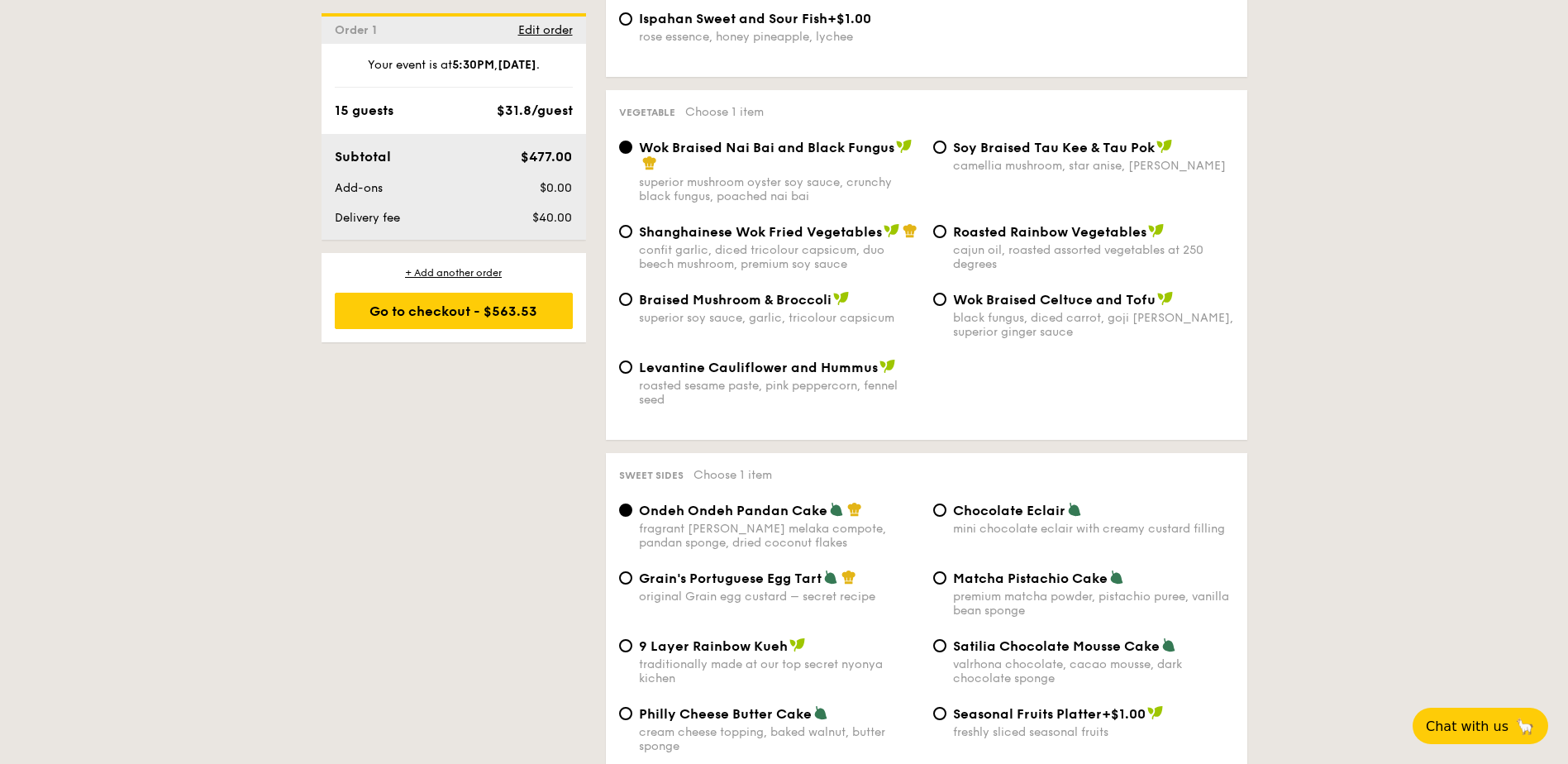
scroll to position [2057, 0]
